Goal: Task Accomplishment & Management: Use online tool/utility

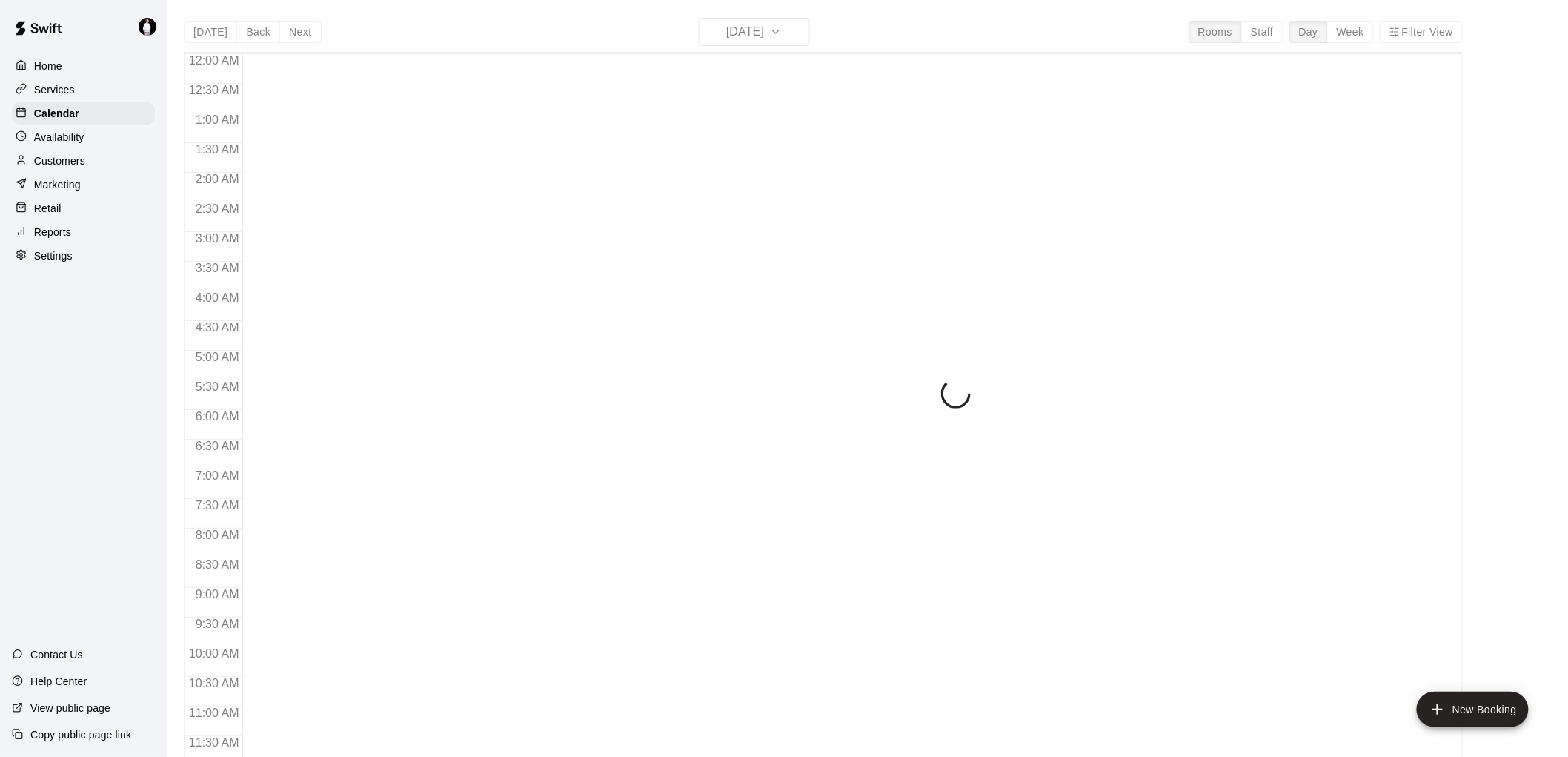
scroll to position [703, 0]
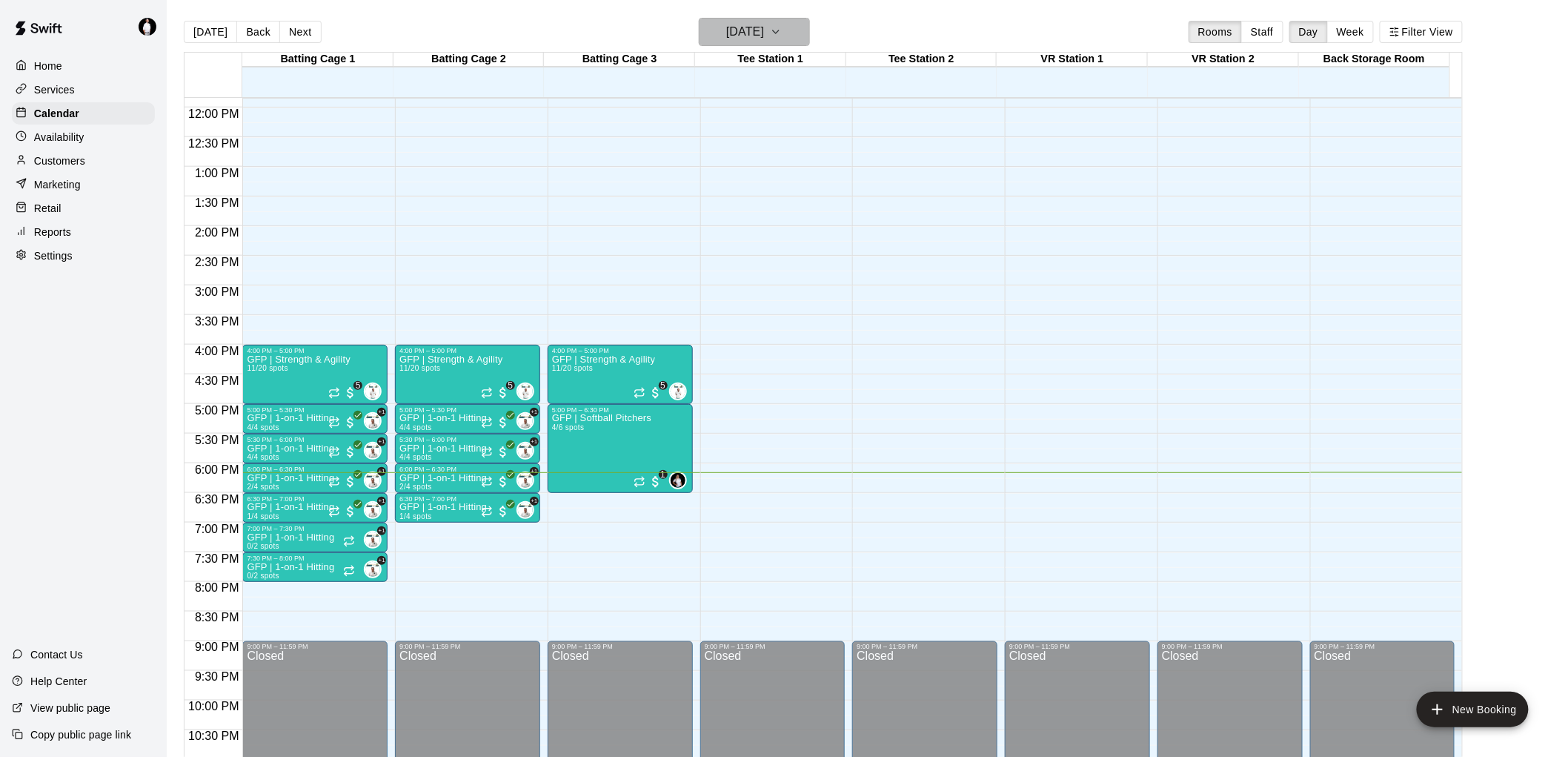
click at [808, 25] on button "[DATE]" at bounding box center [754, 31] width 111 height 28
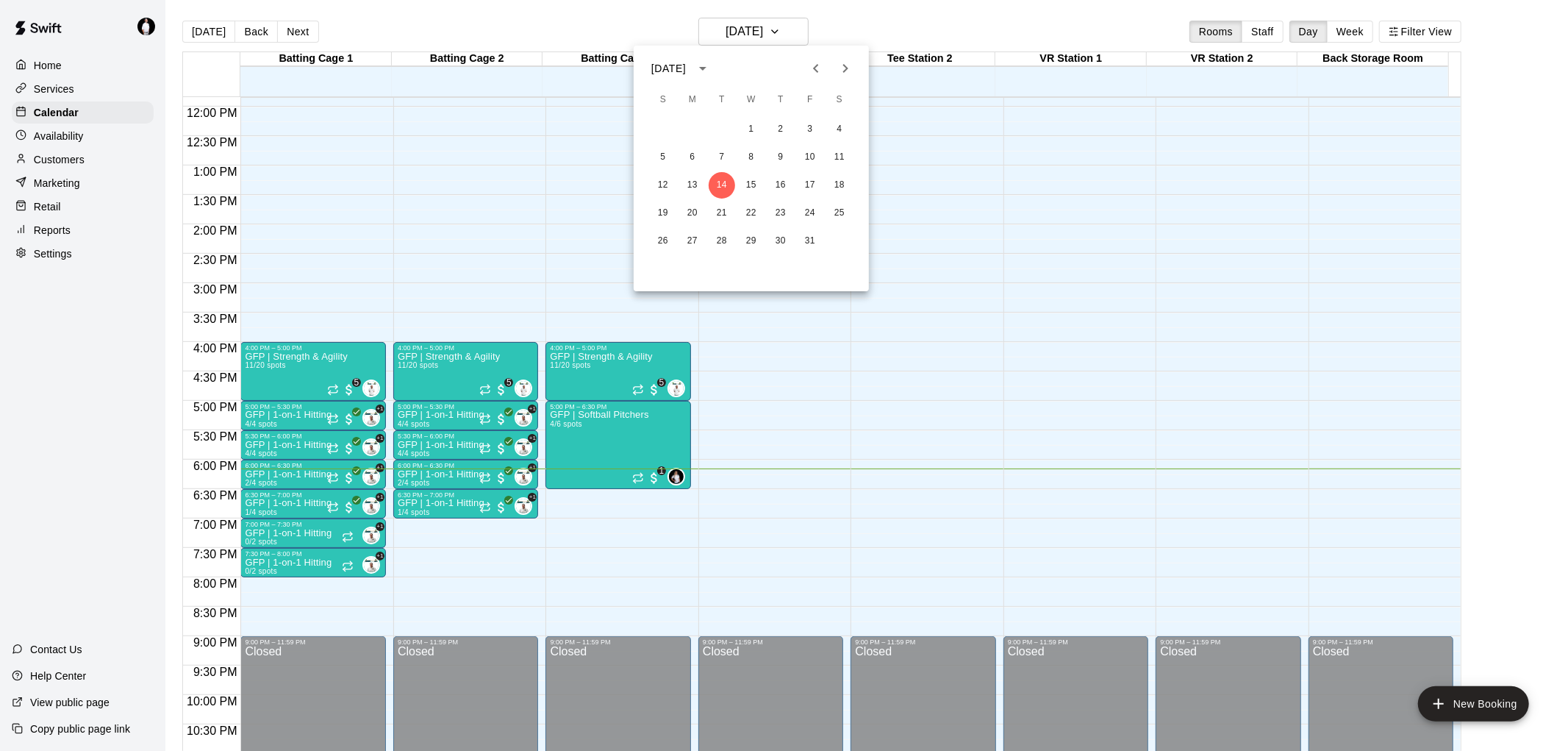
click at [813, 63] on icon "Previous month" at bounding box center [816, 68] width 17 height 17
click at [724, 234] on button "30" at bounding box center [721, 241] width 26 height 26
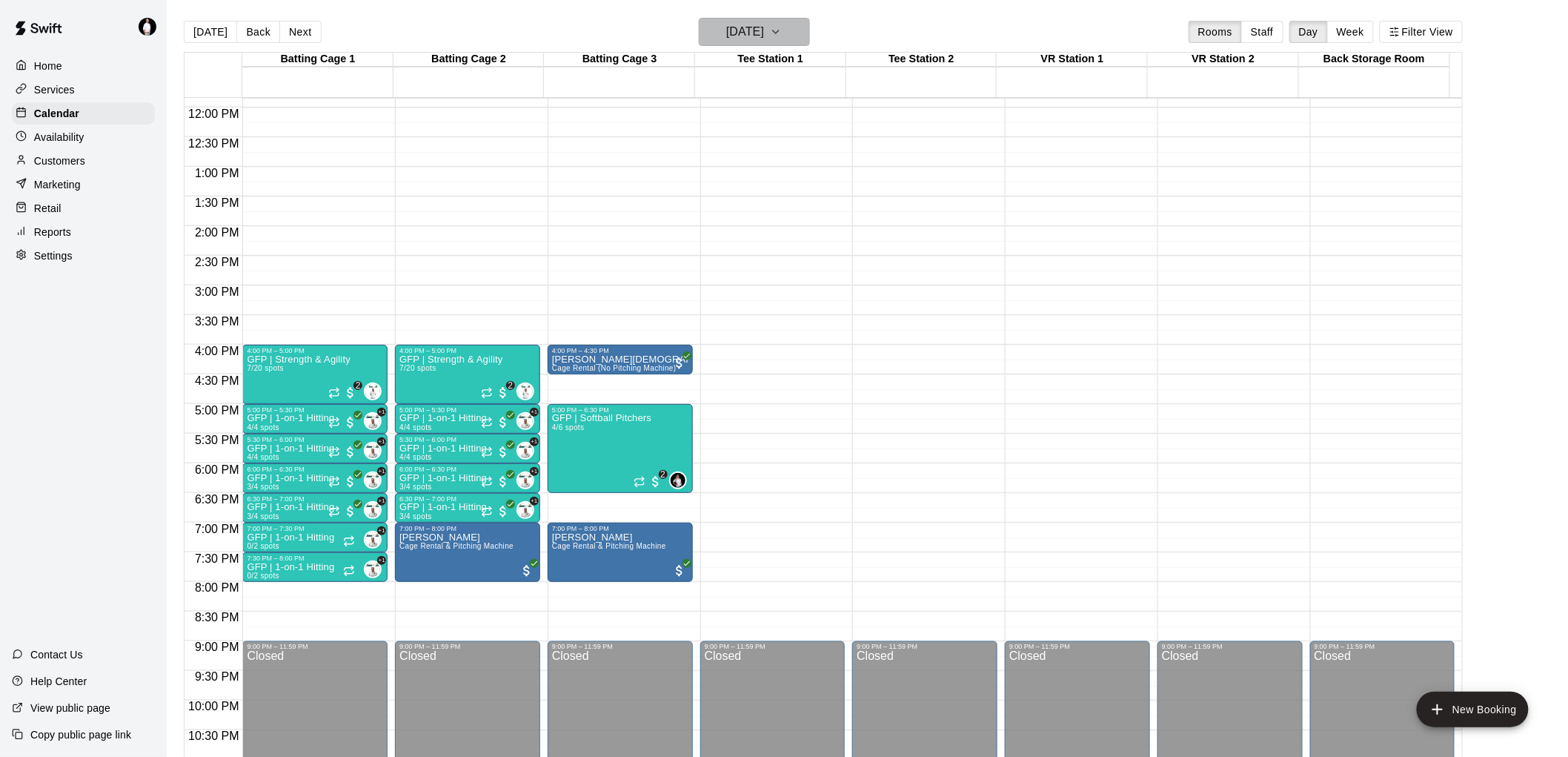
click at [782, 32] on icon "button" at bounding box center [776, 31] width 12 height 17
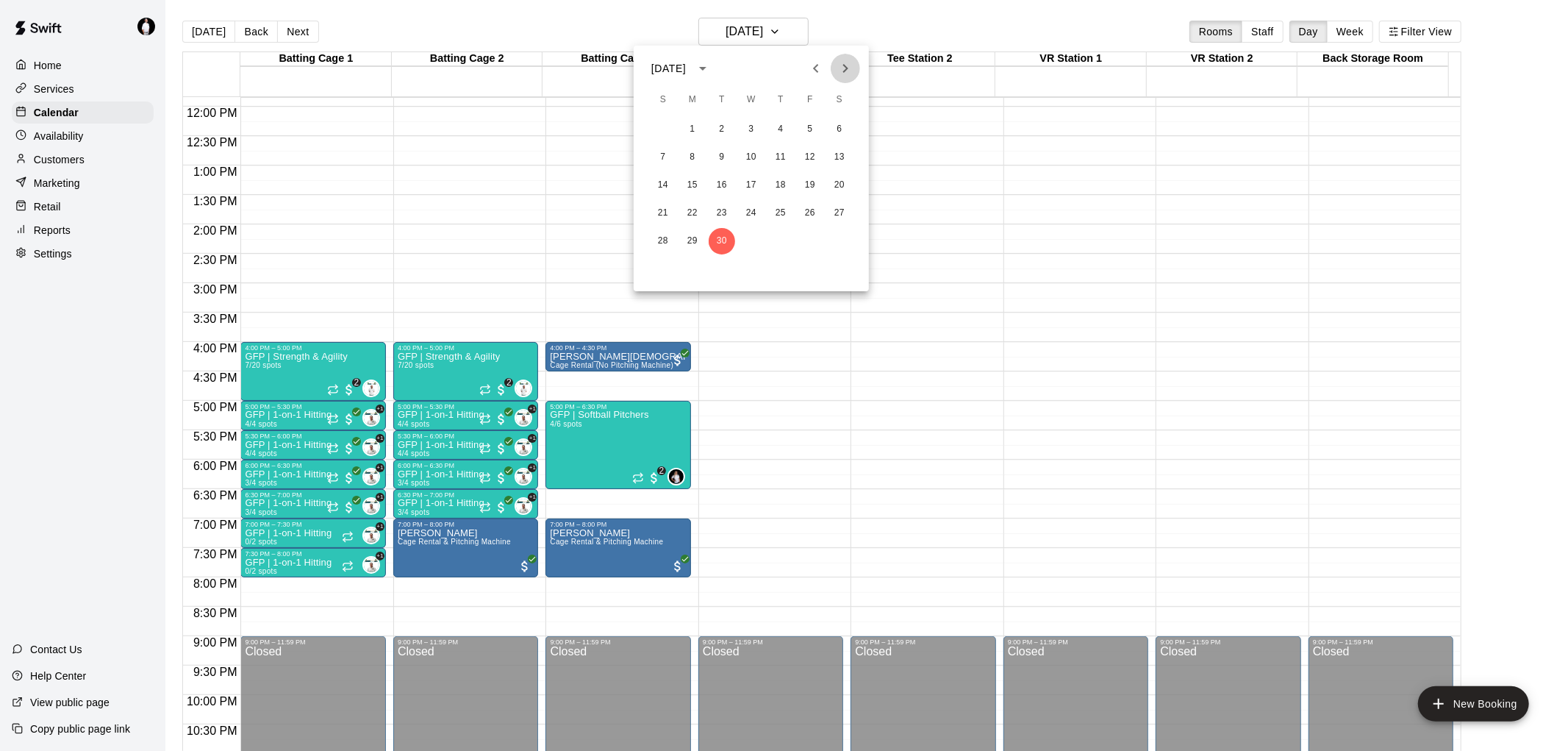
click at [841, 65] on icon "Next month" at bounding box center [845, 68] width 17 height 17
click at [54, 243] on div at bounding box center [784, 376] width 1568 height 751
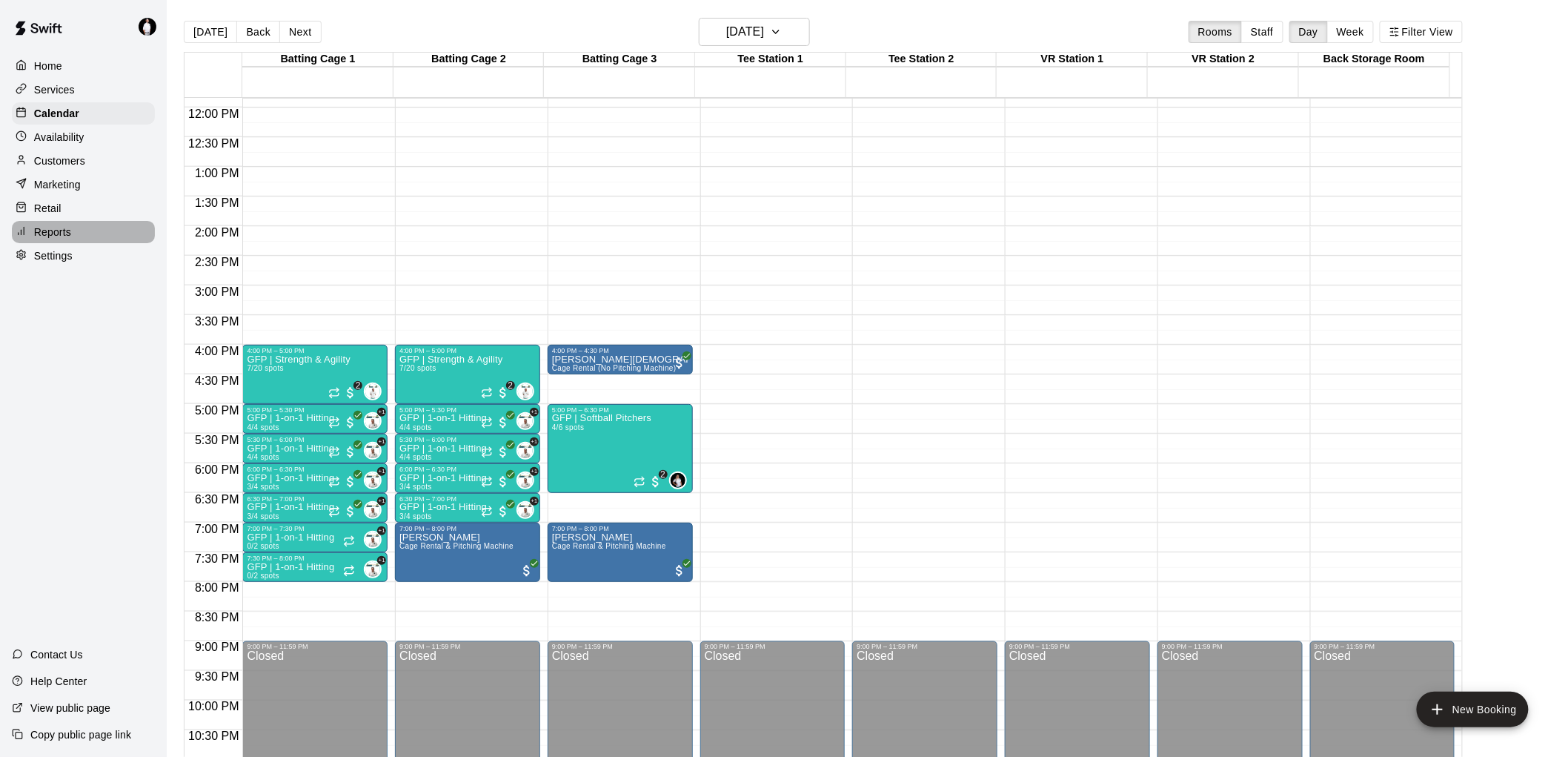
click at [54, 239] on p "Reports" at bounding box center [52, 233] width 37 height 15
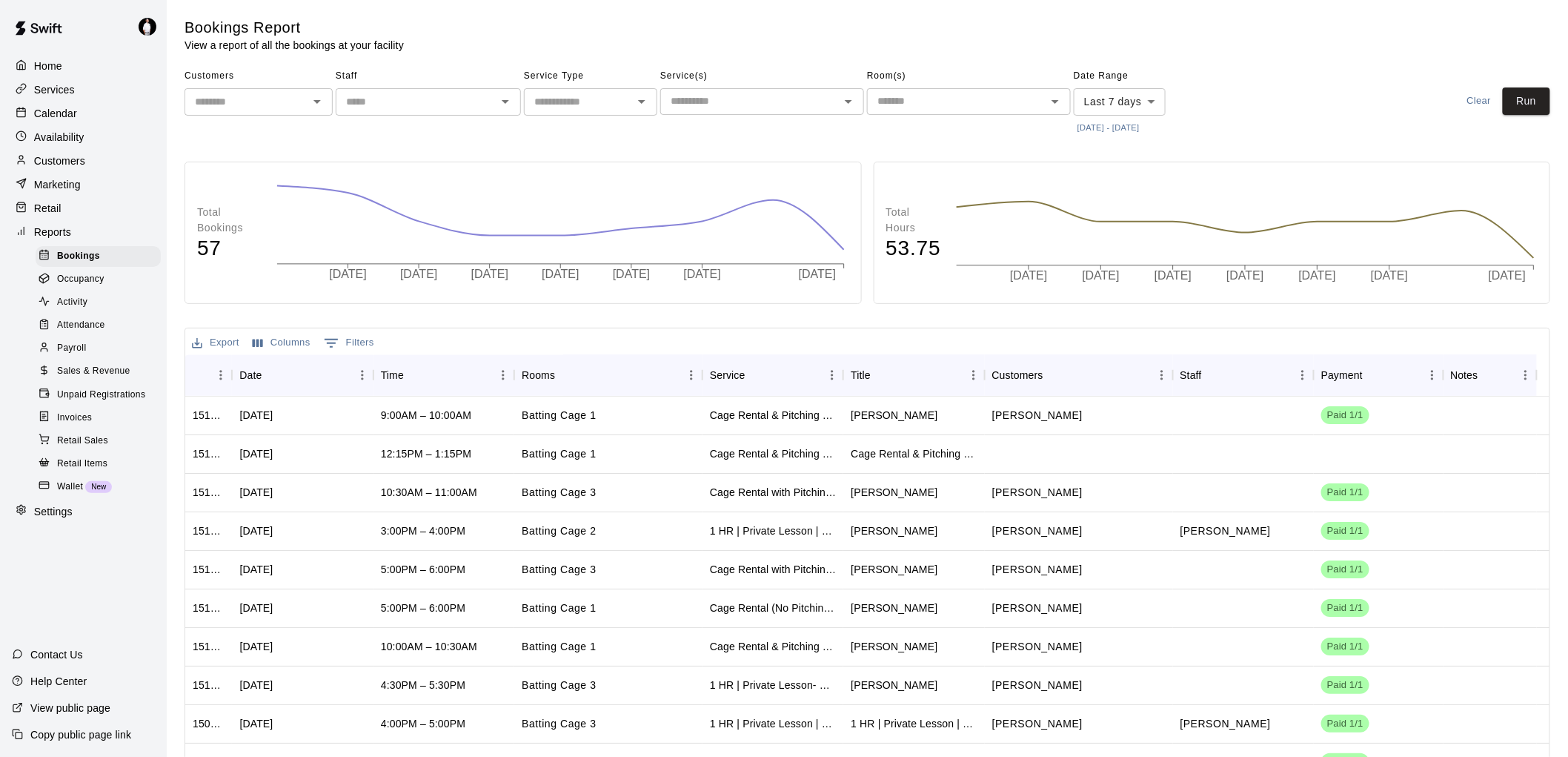
click at [81, 356] on span "Payroll" at bounding box center [71, 349] width 29 height 15
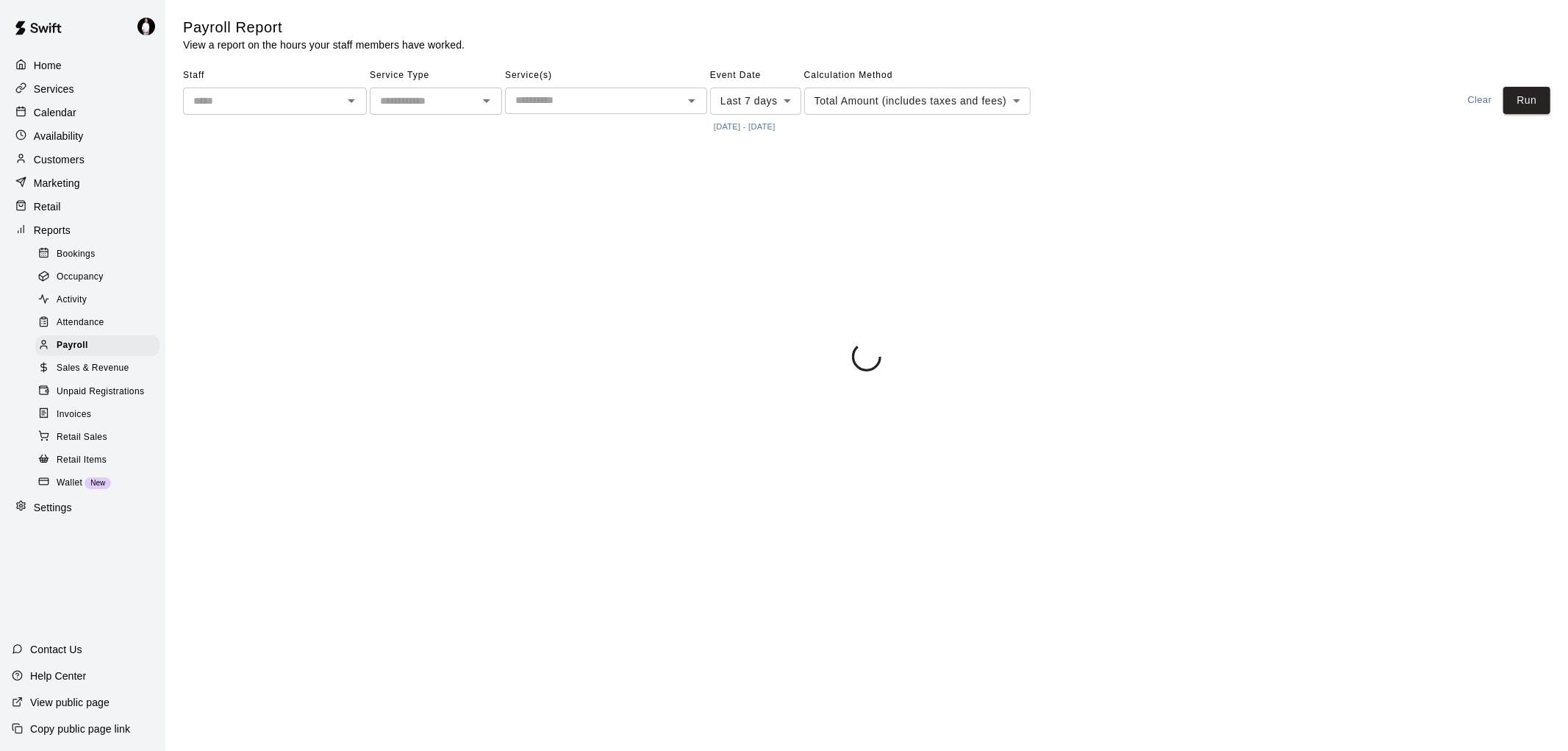
click at [349, 100] on icon "Open" at bounding box center [351, 101] width 8 height 4
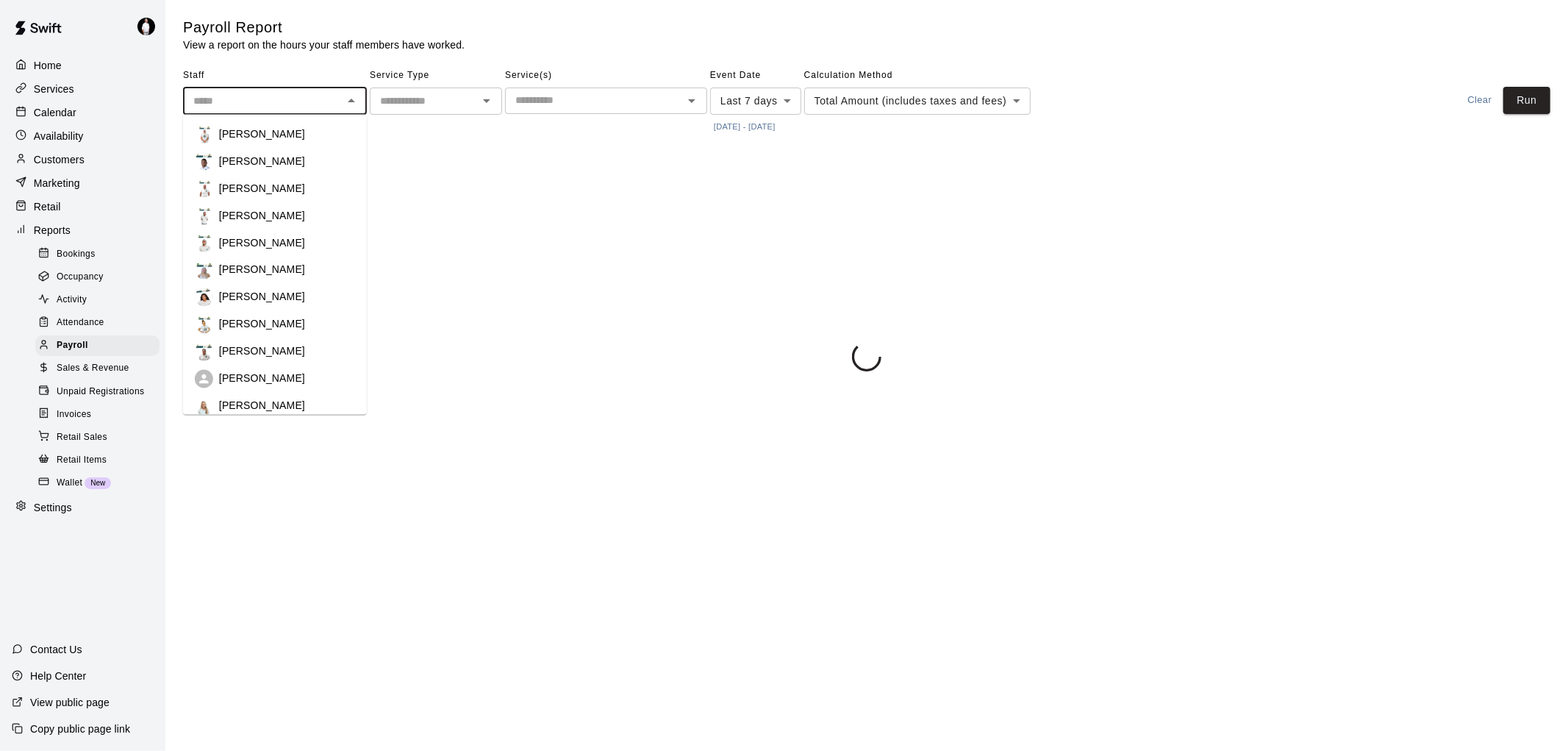
click at [314, 152] on div "[PERSON_NAME]" at bounding box center [274, 161] width 161 height 18
type input "**********"
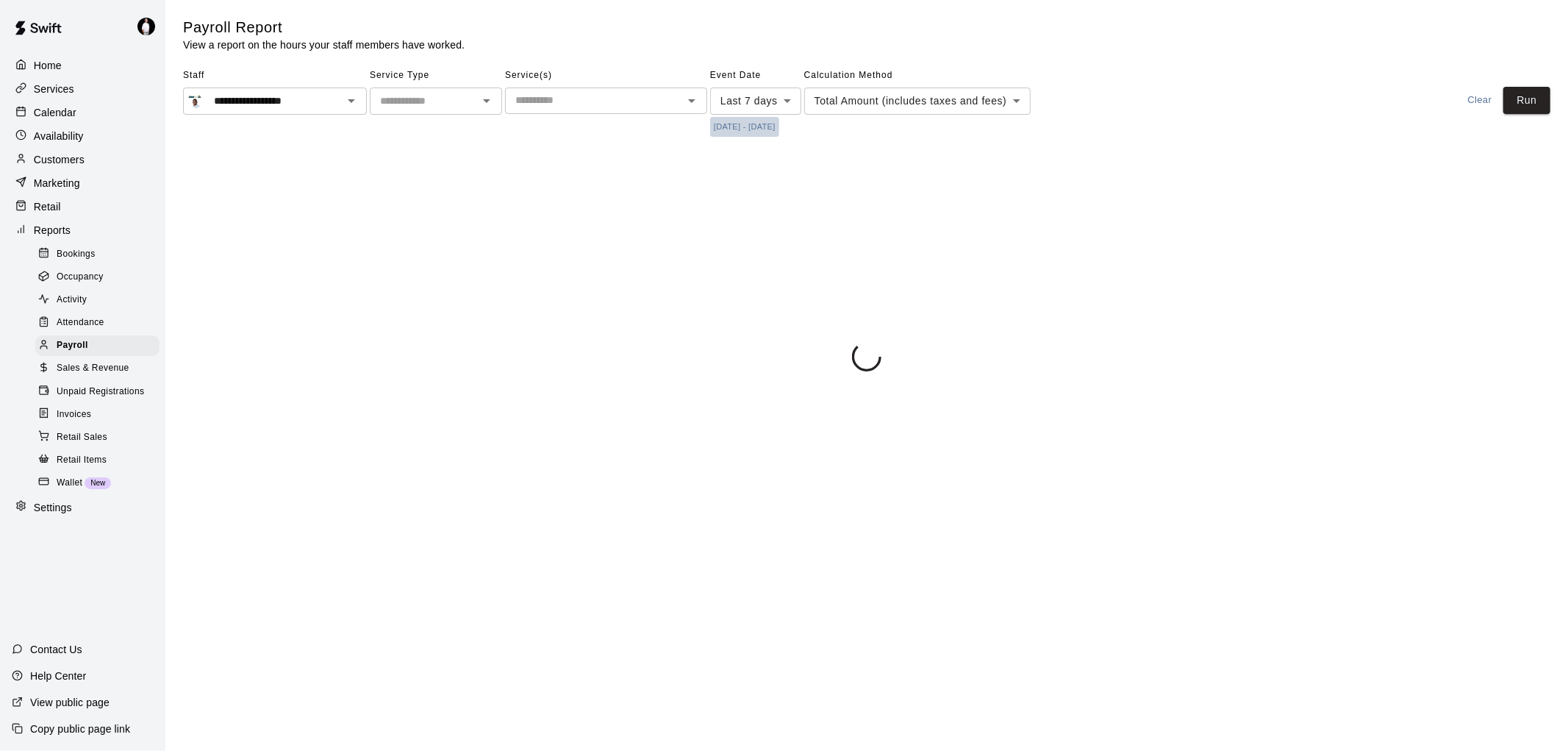
click at [749, 126] on button "[DATE] - [DATE]" at bounding box center [745, 127] width 69 height 20
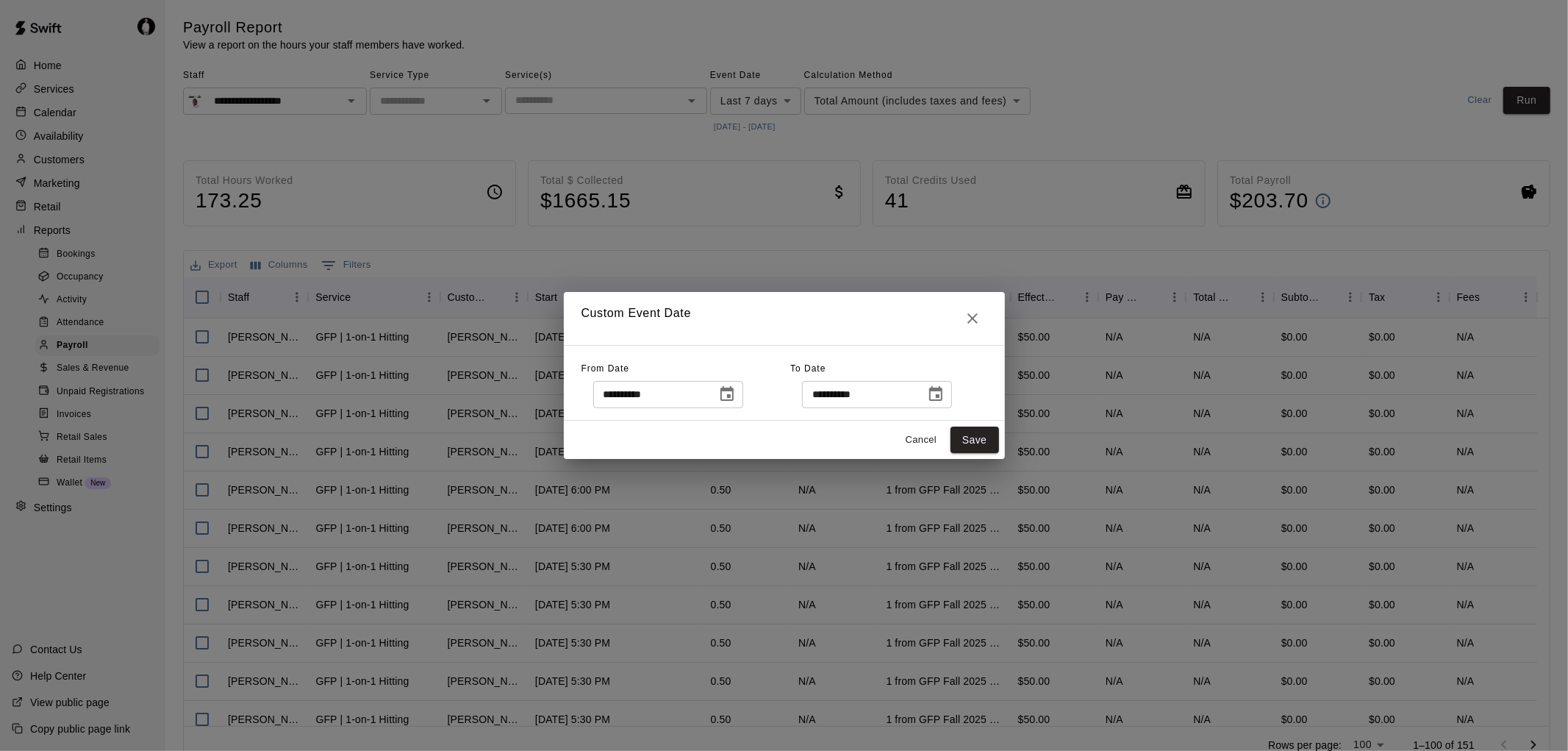
click at [736, 392] on icon "Choose date, selected date is Oct 7, 2025" at bounding box center [727, 394] width 17 height 17
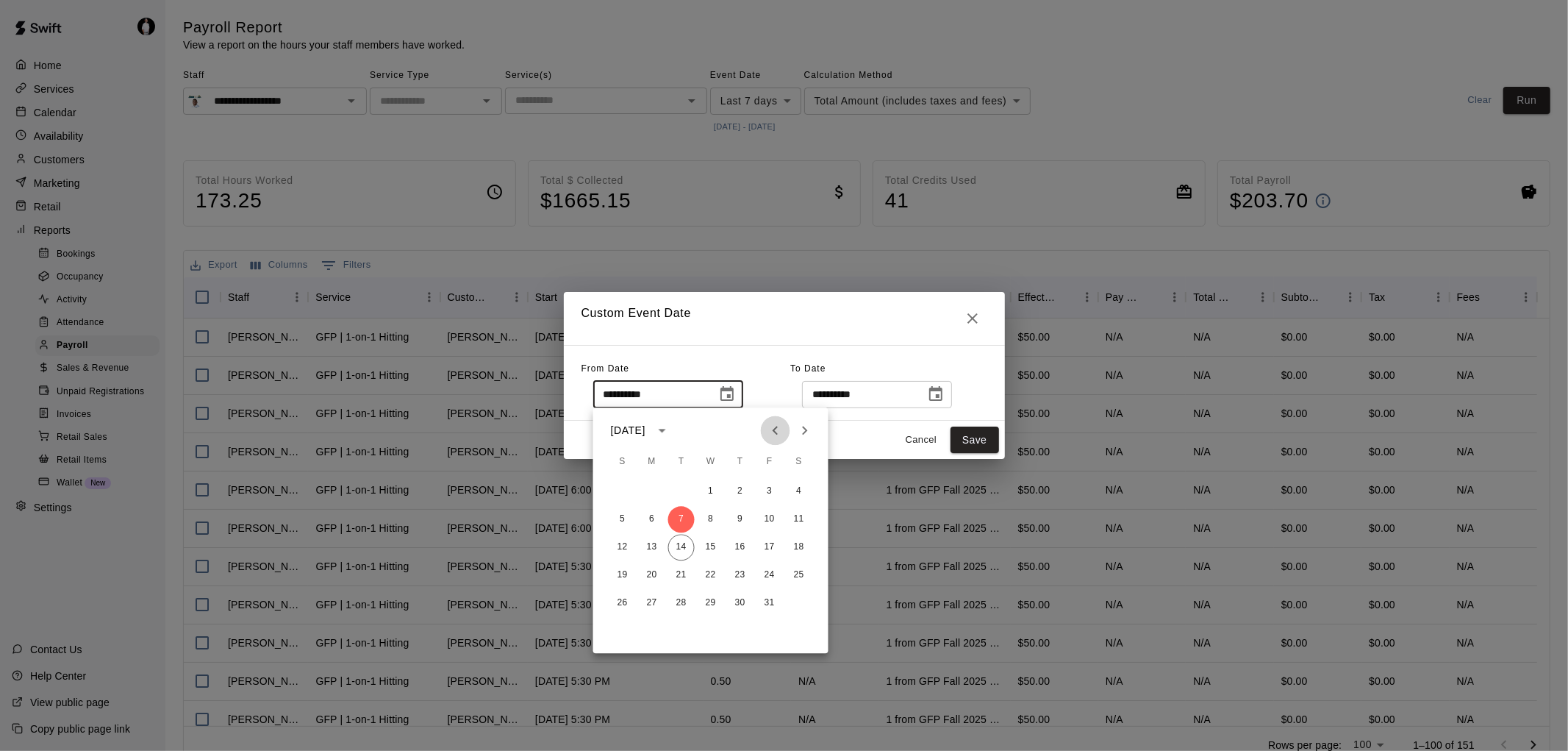
click at [776, 424] on icon "Previous month" at bounding box center [775, 430] width 17 height 17
click at [648, 602] on button "29" at bounding box center [652, 602] width 26 height 26
type input "**********"
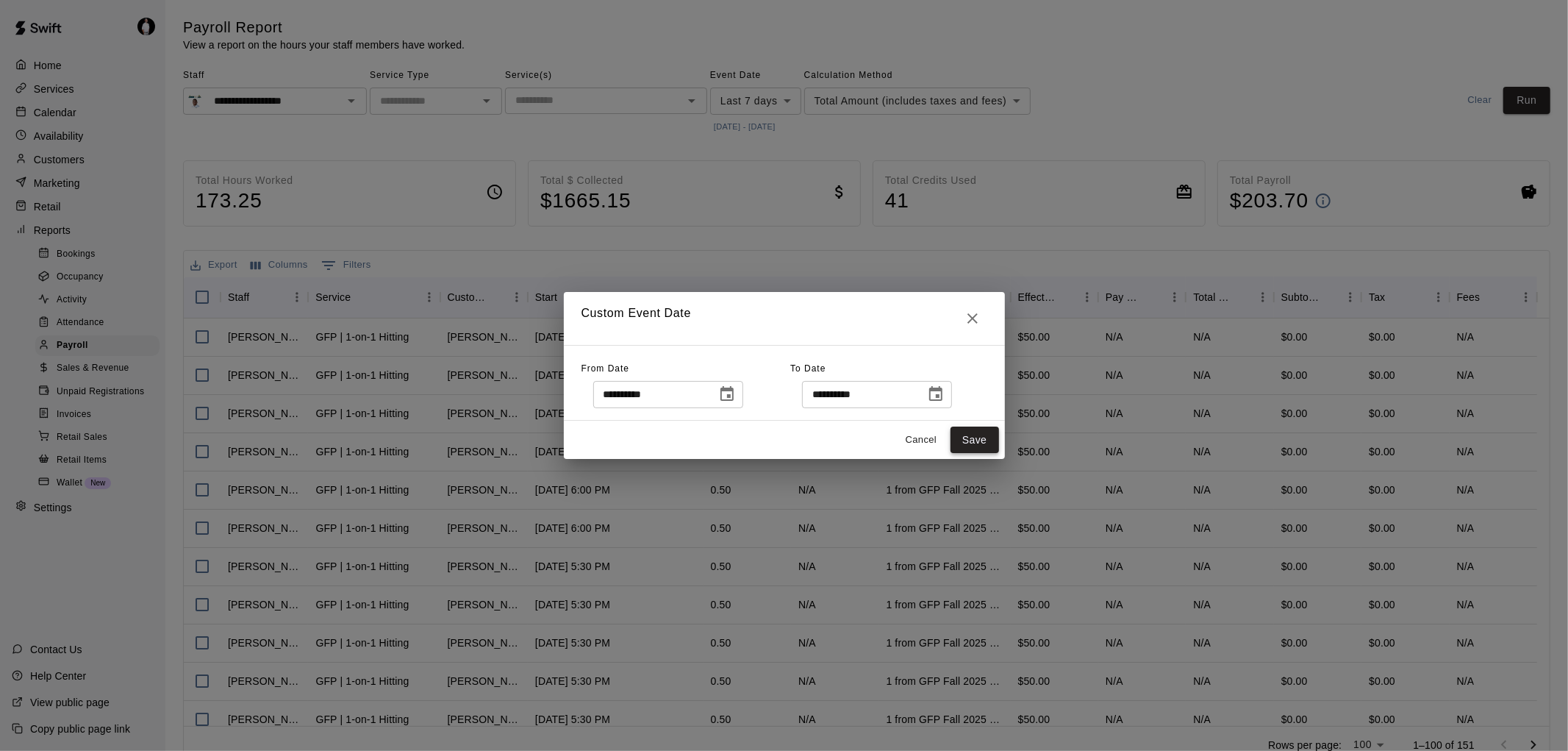
click at [971, 436] on button "Save" at bounding box center [975, 440] width 48 height 27
type input "******"
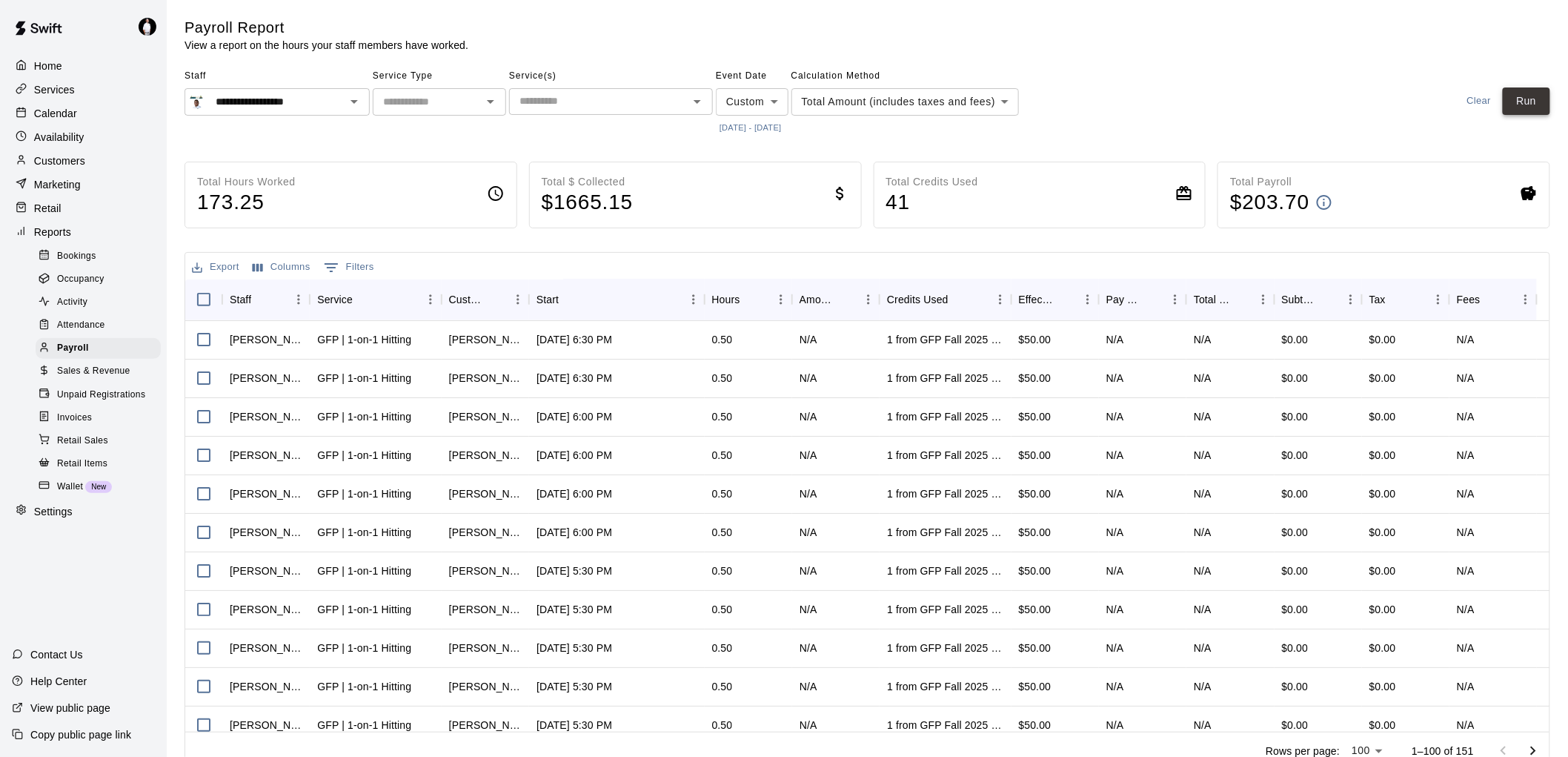
click at [1528, 108] on button "Run" at bounding box center [1526, 101] width 47 height 27
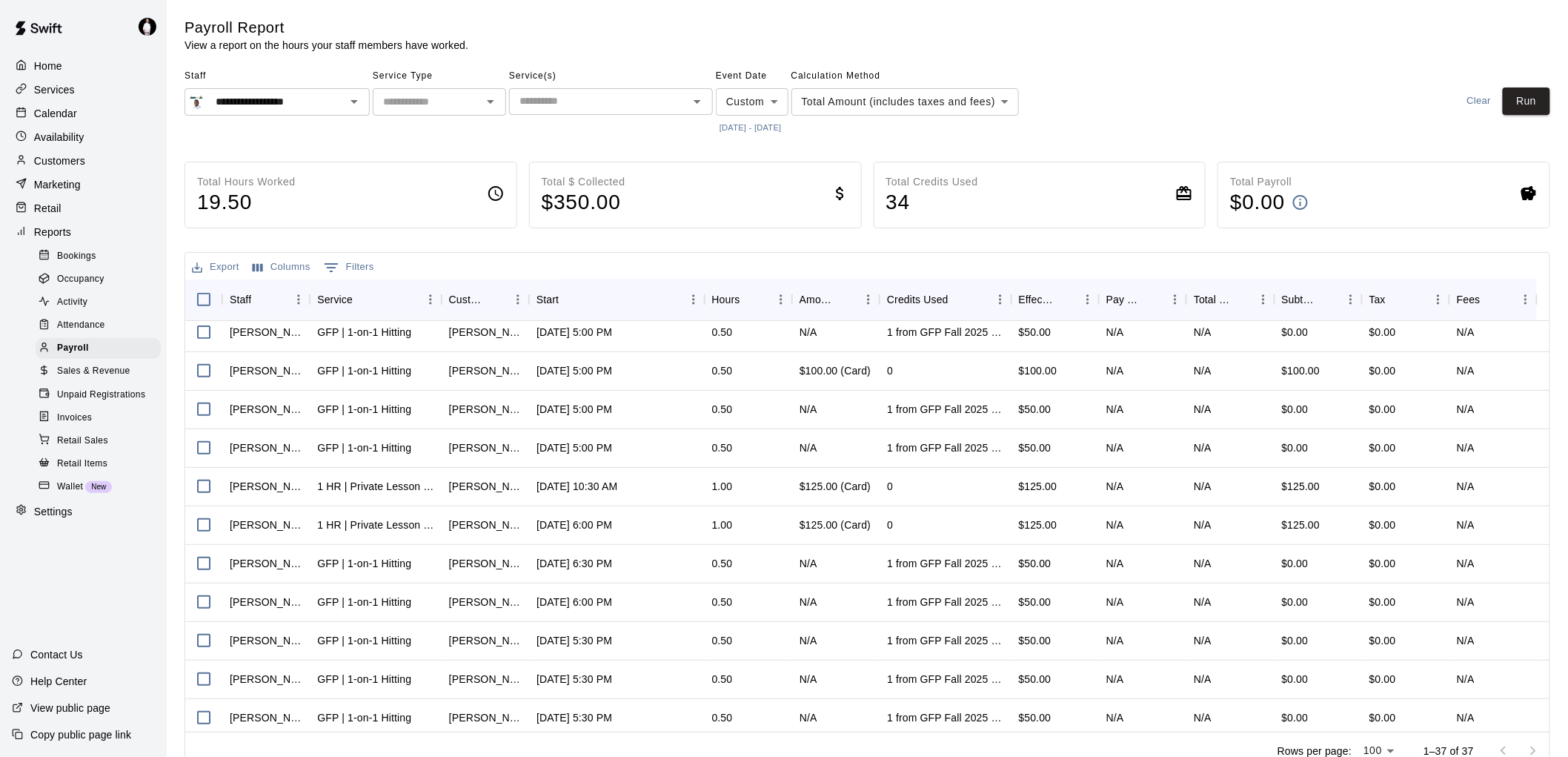
scroll to position [329, 0]
